Goal: Information Seeking & Learning: Learn about a topic

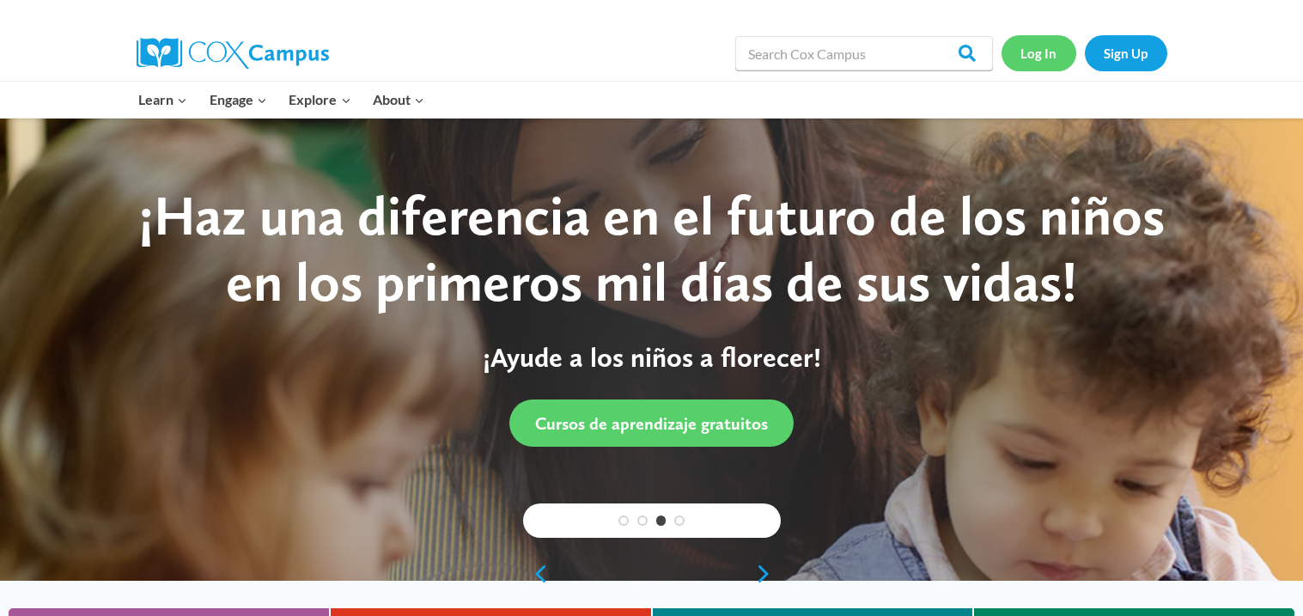
click at [1056, 56] on link "Log In" at bounding box center [1038, 52] width 75 height 35
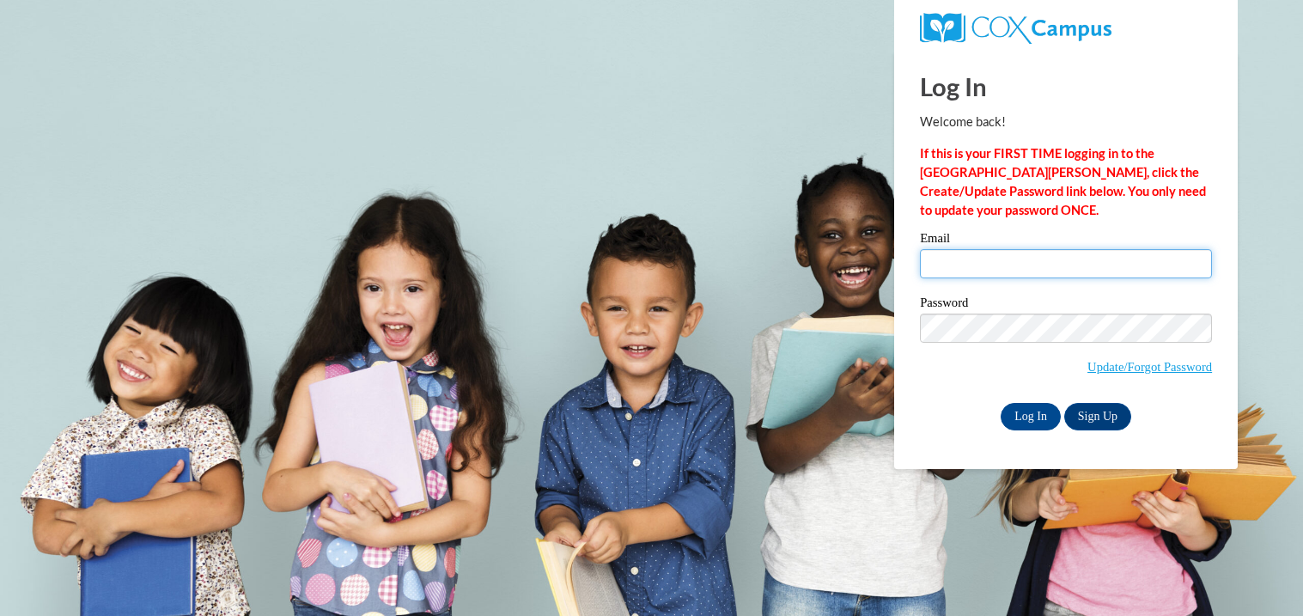
click at [978, 271] on input "Email" at bounding box center [1066, 263] width 292 height 29
type input "lifelove2@yahoo.com"
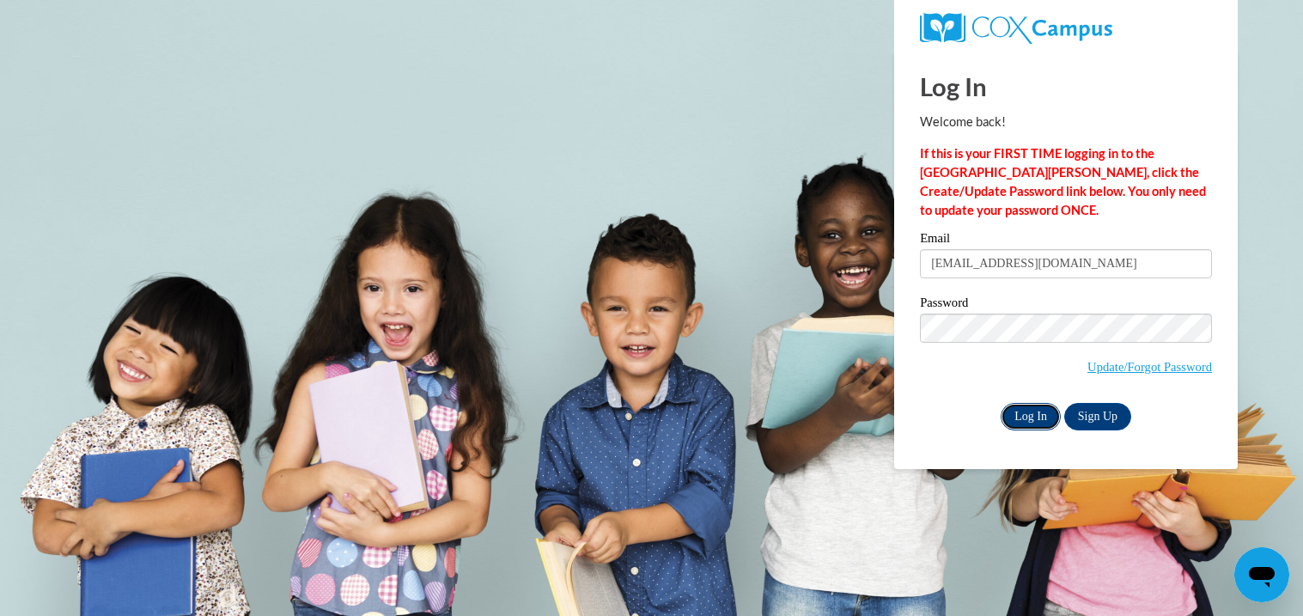
click at [1044, 417] on input "Log In" at bounding box center [1031, 416] width 60 height 27
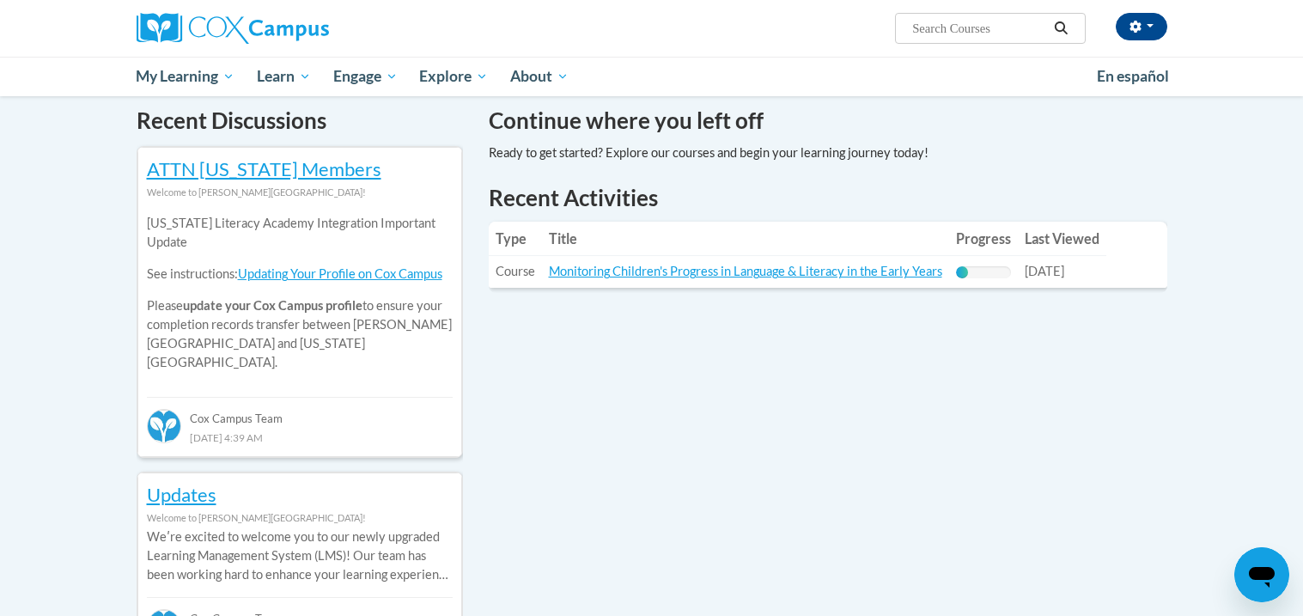
scroll to position [527, 0]
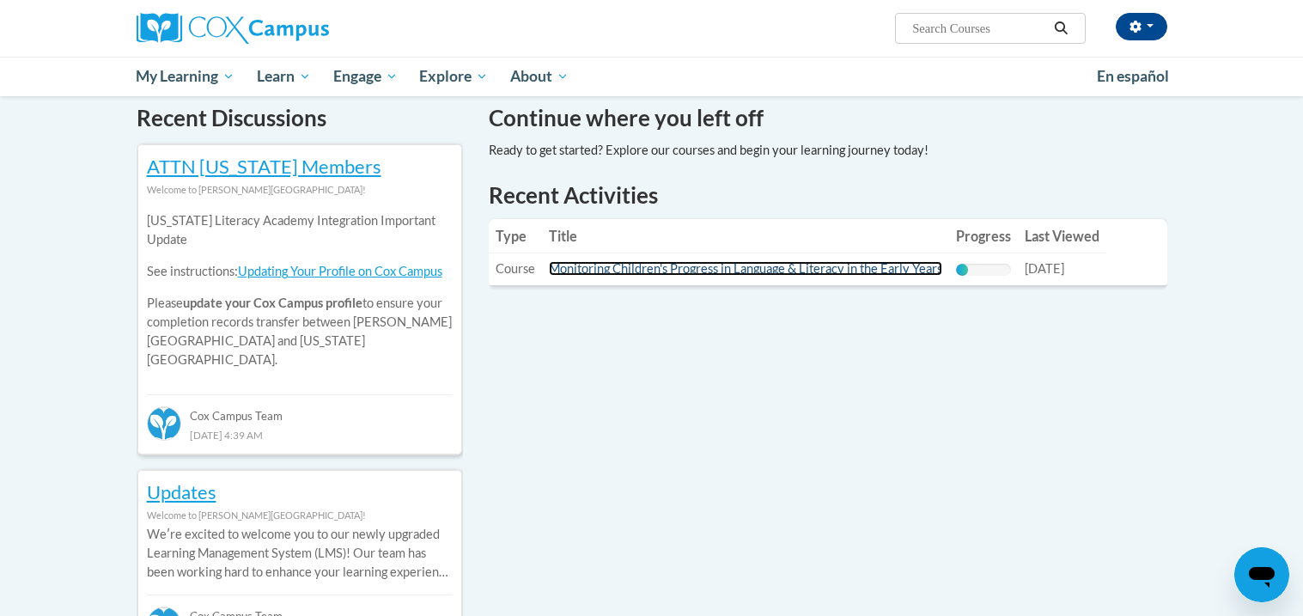
click at [904, 271] on link "Monitoring Children's Progress in Language & Literacy in the Early Years" at bounding box center [745, 268] width 393 height 15
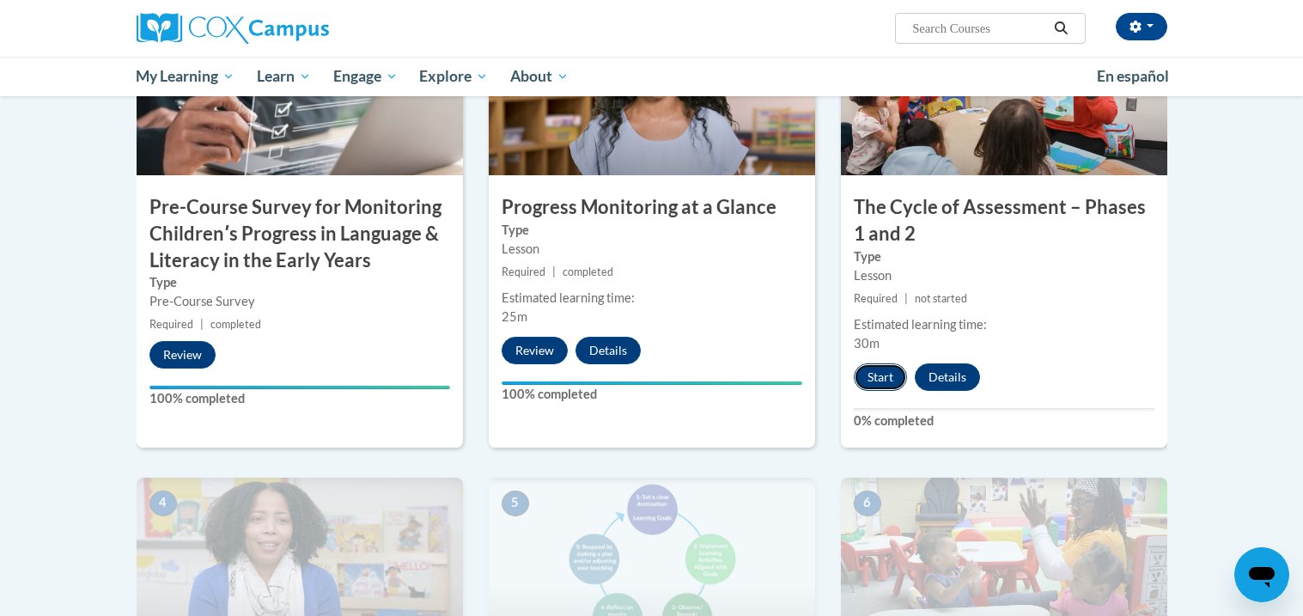
click at [876, 371] on button "Start" at bounding box center [880, 376] width 53 height 27
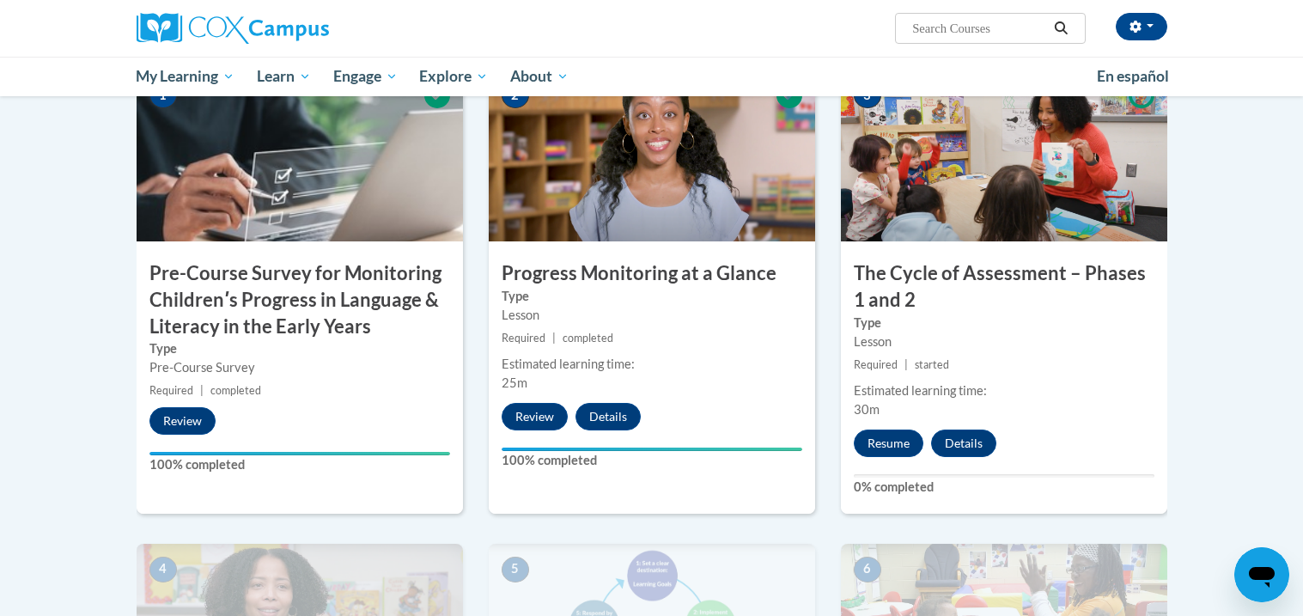
scroll to position [450, 0]
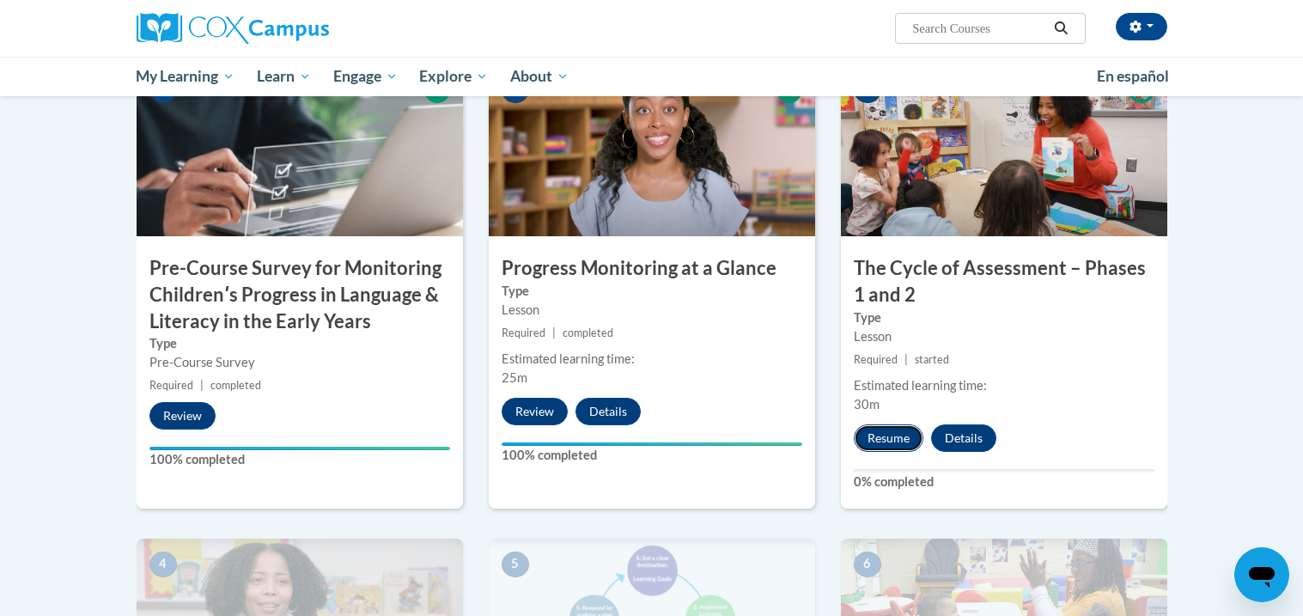
click at [887, 427] on button "Resume" at bounding box center [889, 437] width 70 height 27
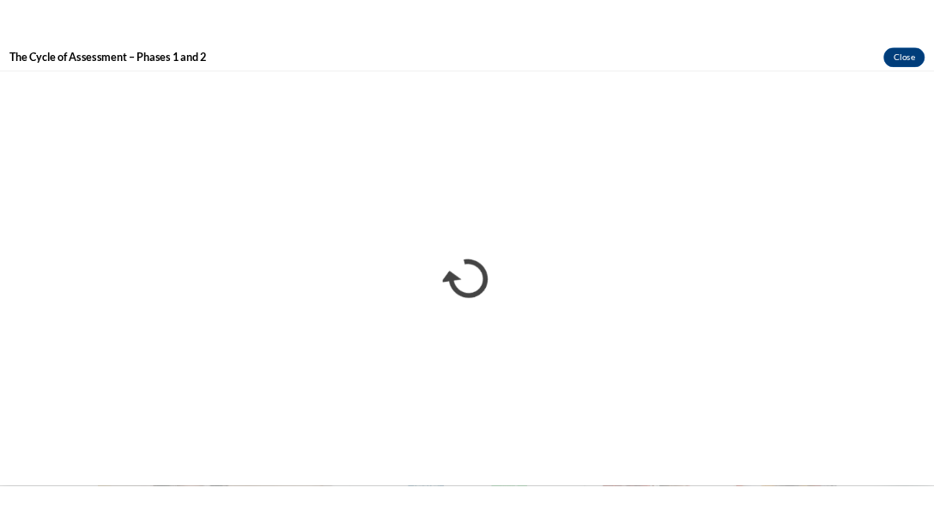
scroll to position [0, 0]
